Goal: Task Accomplishment & Management: Use online tool/utility

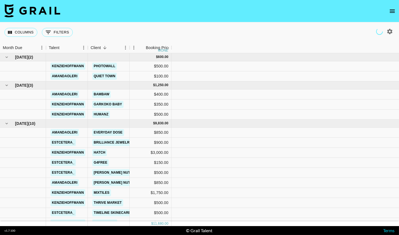
click at [20, 38] on div "Columns 0 Filters + Booking" at bounding box center [39, 32] width 71 height 20
click at [20, 30] on button "Columns" at bounding box center [20, 32] width 33 height 9
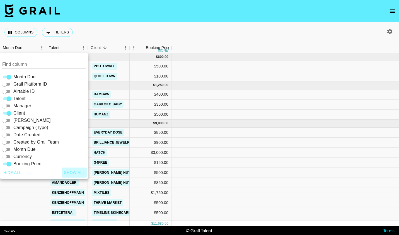
click at [81, 172] on button "Show all" at bounding box center [74, 173] width 25 height 10
checkbox input "true"
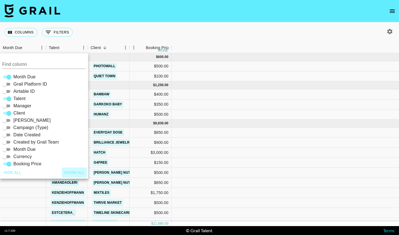
checkbox input "true"
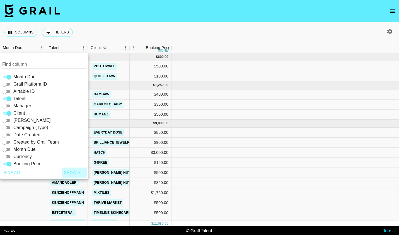
checkbox input "true"
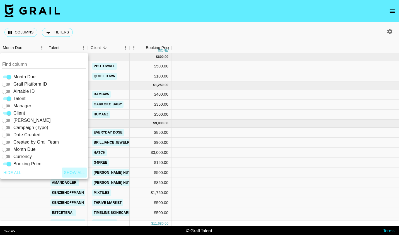
checkbox input "true"
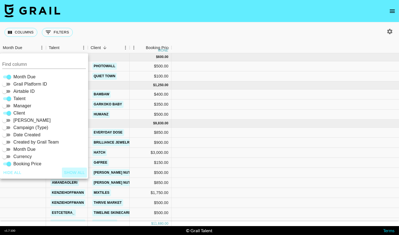
checkbox input "true"
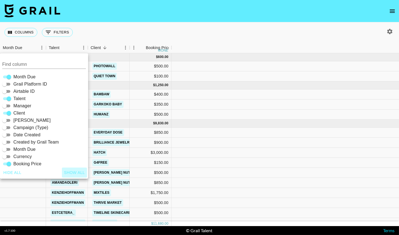
checkbox input "true"
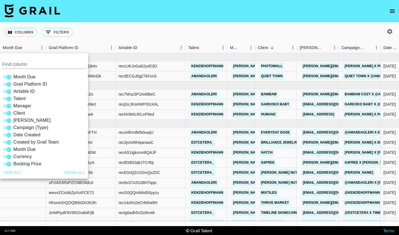
click at [140, 14] on nav at bounding box center [199, 11] width 399 height 22
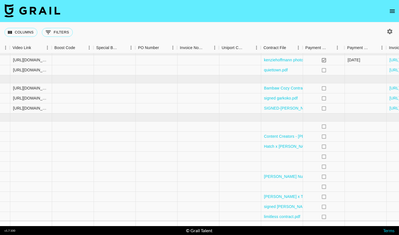
scroll to position [6, 734]
click at [279, 126] on div at bounding box center [282, 127] width 42 height 10
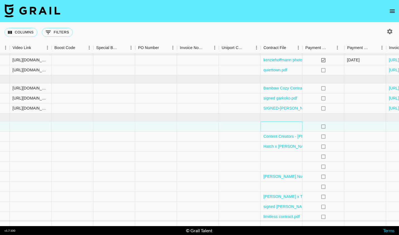
click at [279, 126] on div at bounding box center [282, 127] width 42 height 10
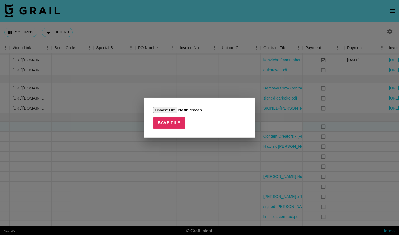
click at [168, 110] on input "file" at bounding box center [188, 110] width 71 height 6
type input "C:\fakepath\signed @amandaoleri x Everyday Dose Influencer Agreement [DATE] (1)…"
click at [175, 125] on input "Save File" at bounding box center [169, 122] width 32 height 11
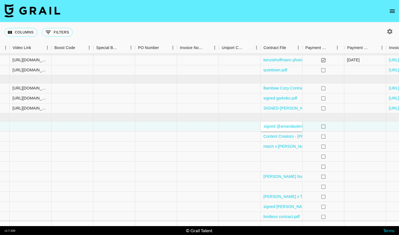
click at [301, 28] on div "Columns 0 Filters + Booking" at bounding box center [199, 32] width 399 height 20
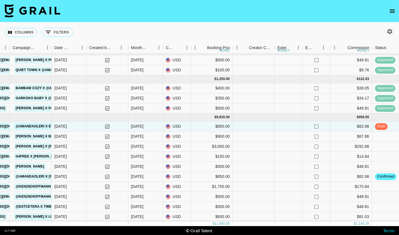
scroll to position [6, 330]
